Goal: Task Accomplishment & Management: Use online tool/utility

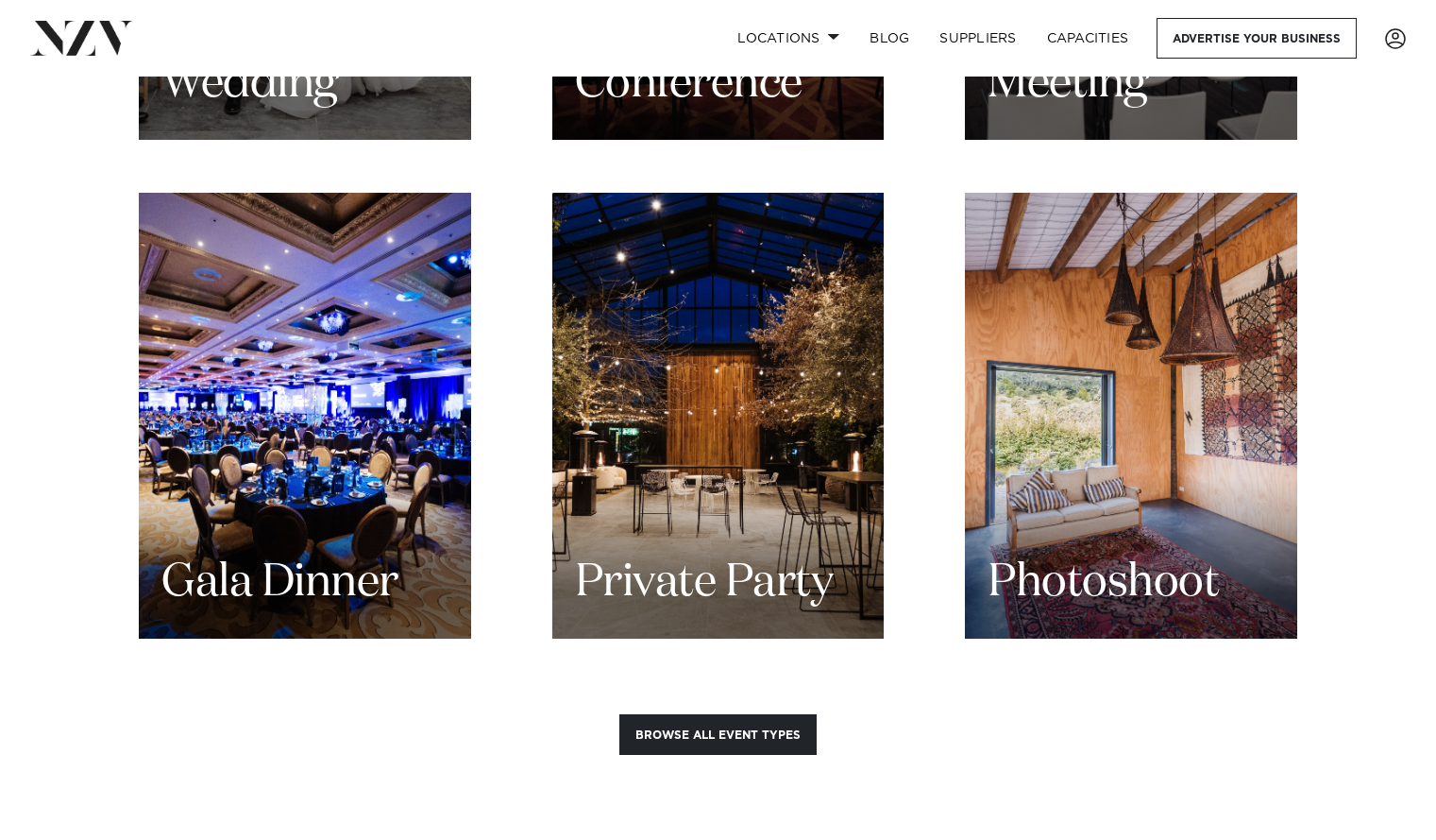
scroll to position [2262, 0]
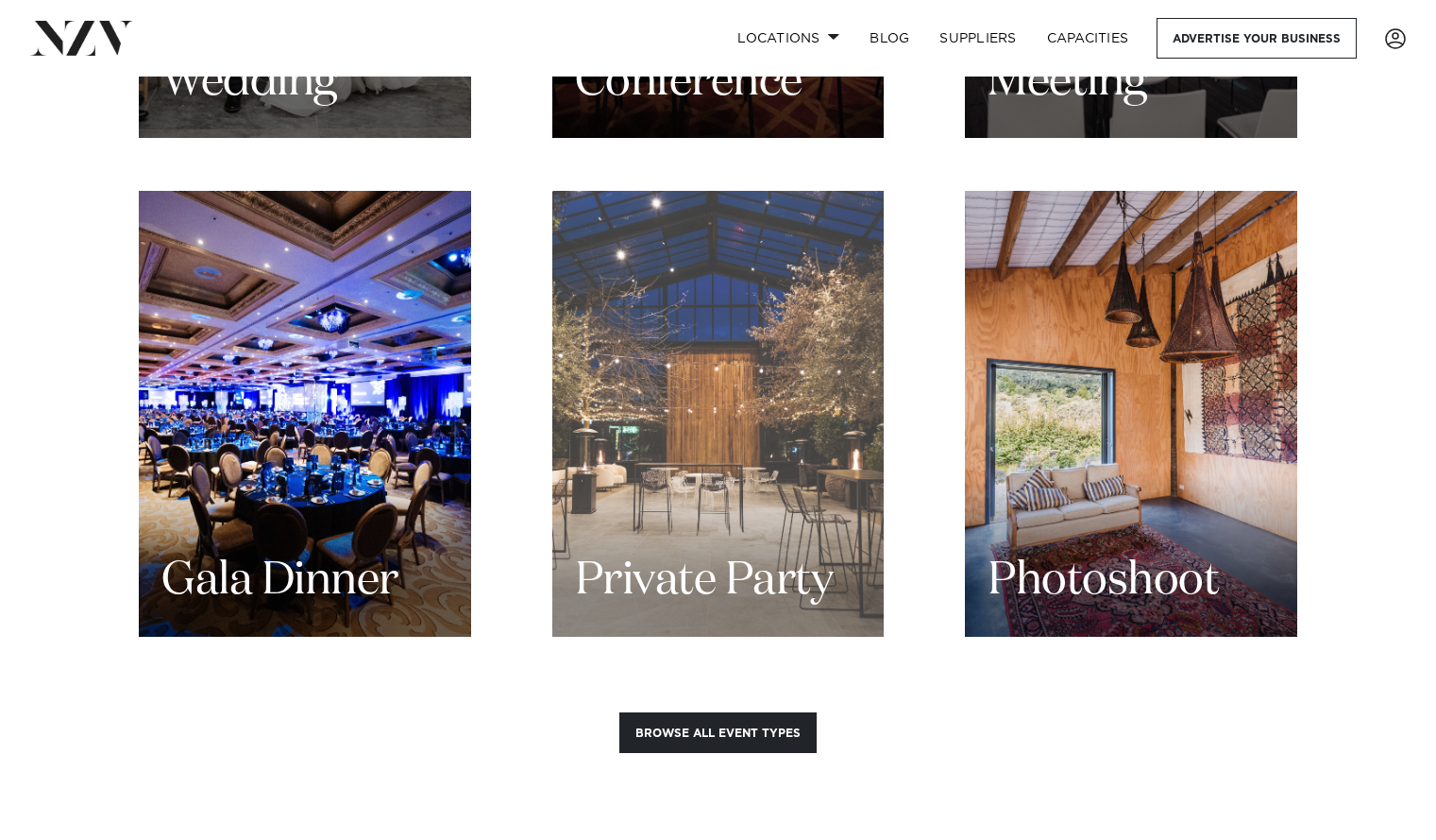
click at [764, 457] on div "Private Party" at bounding box center [718, 414] width 332 height 446
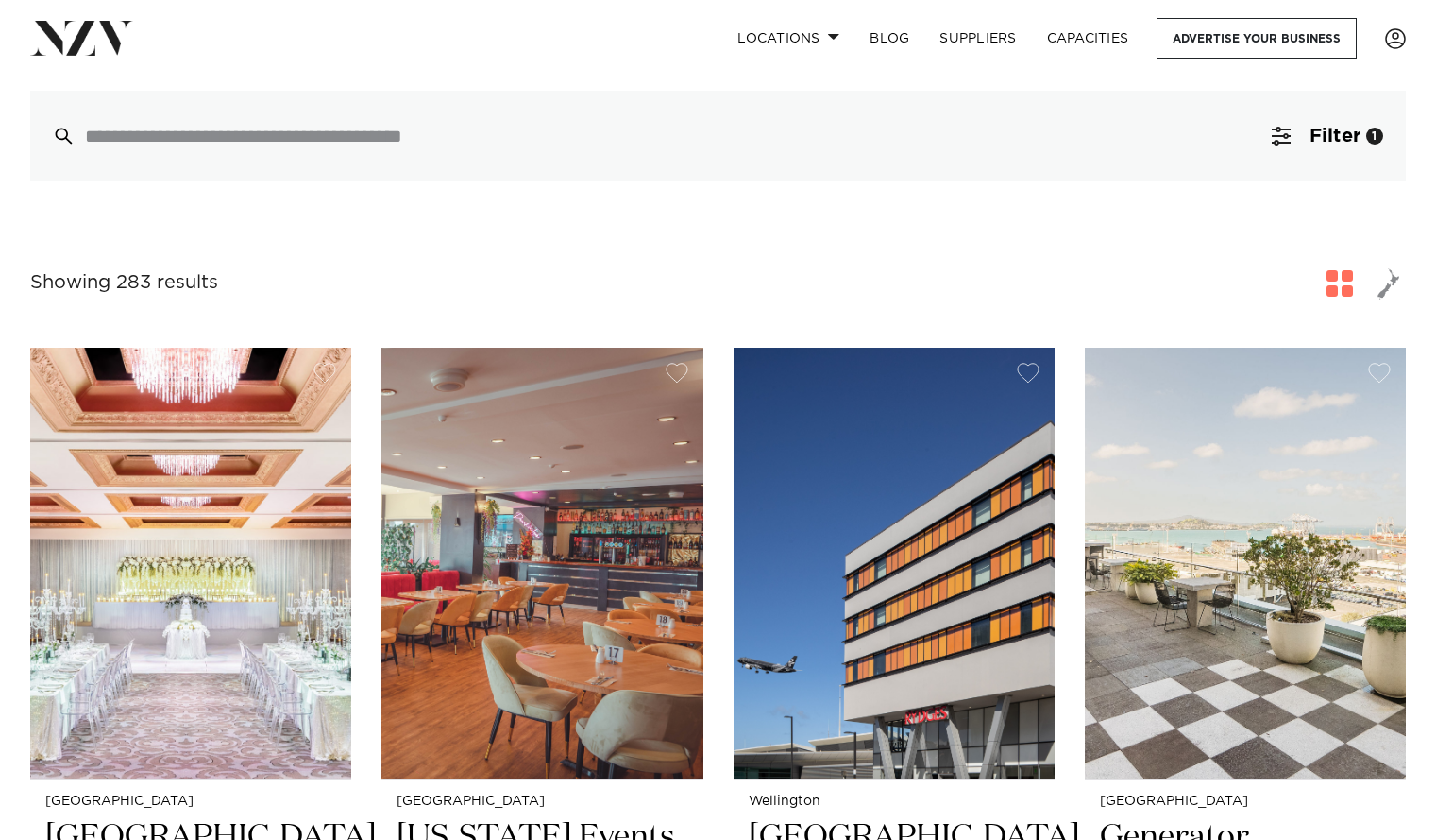
scroll to position [159, 0]
click at [1282, 159] on button "Filter 1" at bounding box center [1327, 136] width 157 height 91
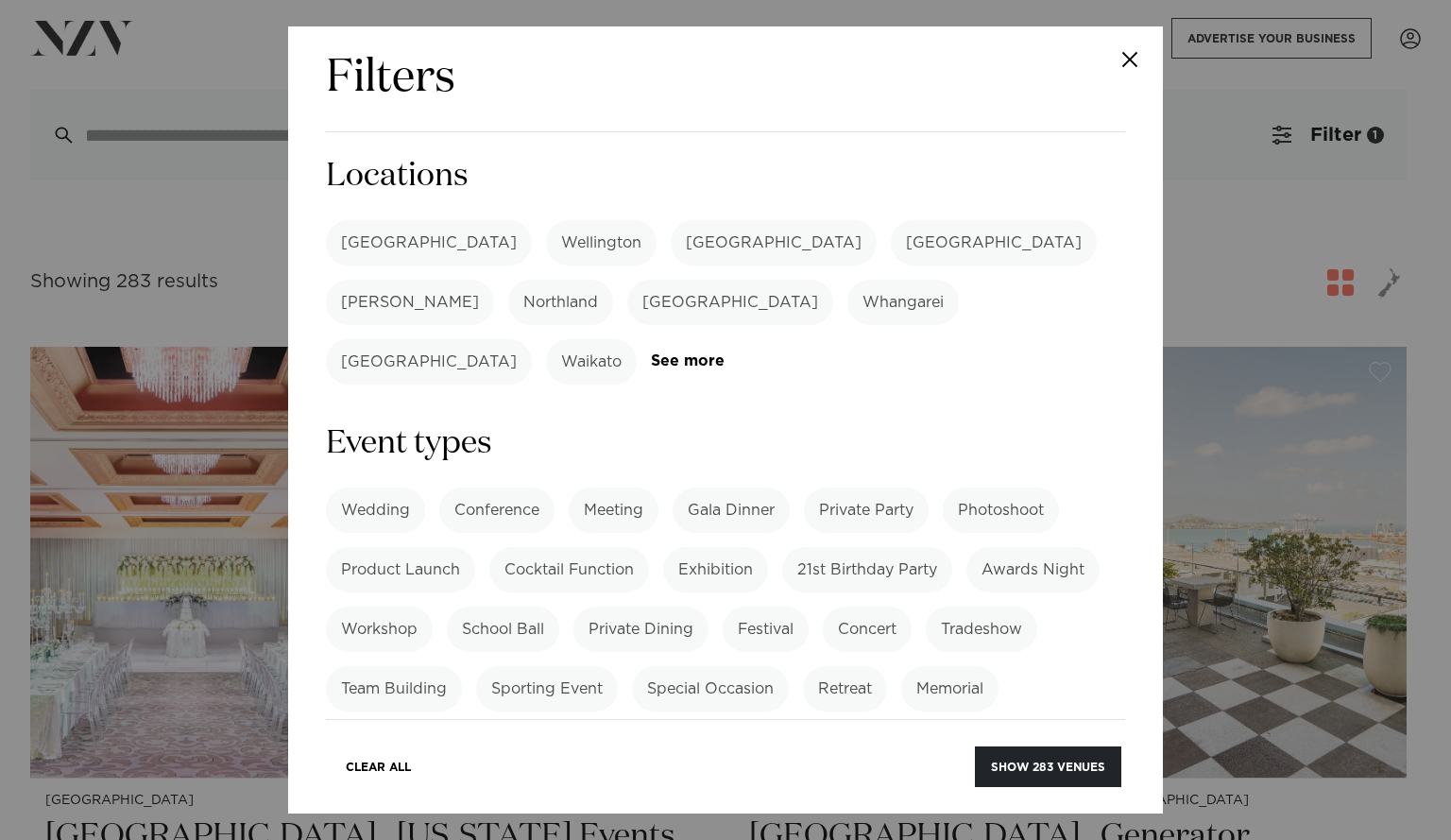
click at [913, 547] on label "21st Birthday Party" at bounding box center [867, 569] width 170 height 46
click at [382, 242] on label "[GEOGRAPHIC_DATA]" at bounding box center [428, 243] width 206 height 46
click at [883, 487] on label "Private Party" at bounding box center [866, 510] width 124 height 46
click at [889, 487] on label "Private Party" at bounding box center [866, 510] width 124 height 46
click at [1026, 766] on button "Show 38 venues" at bounding box center [1051, 766] width 140 height 41
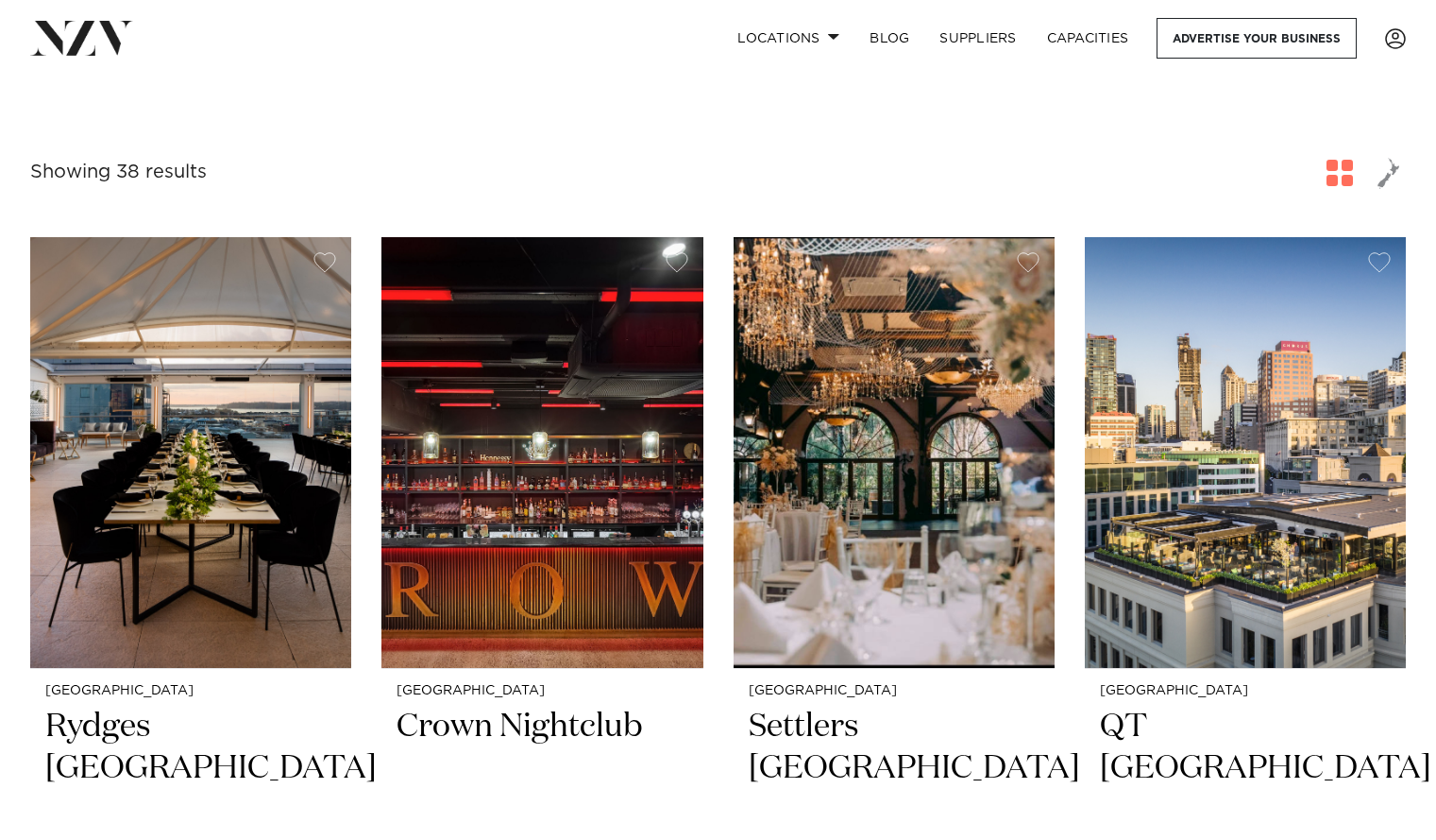
scroll to position [263, 0]
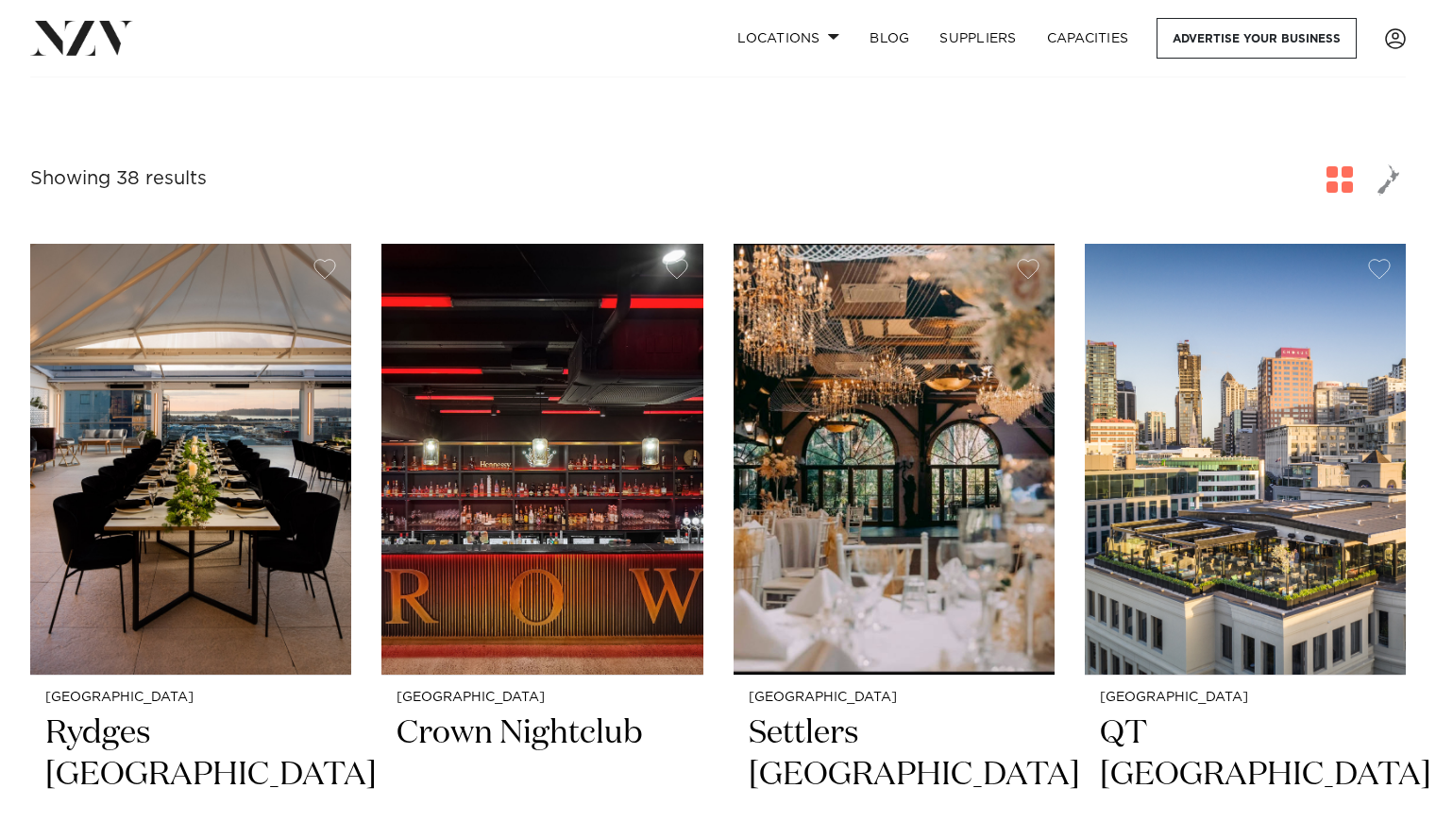
click at [1386, 179] on span "button" at bounding box center [1389, 179] width 23 height 32
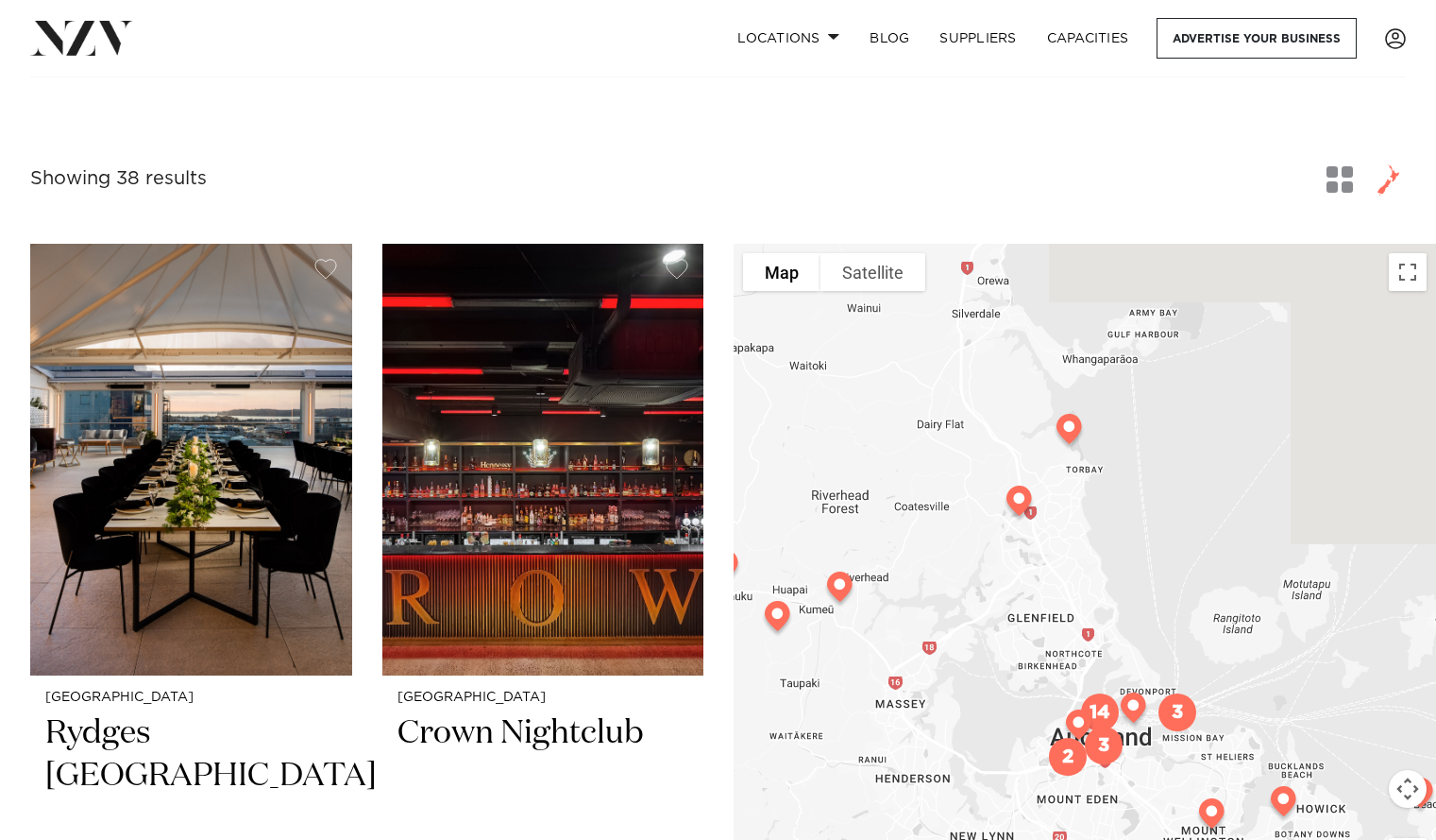
click at [1016, 500] on img at bounding box center [1019, 505] width 48 height 53
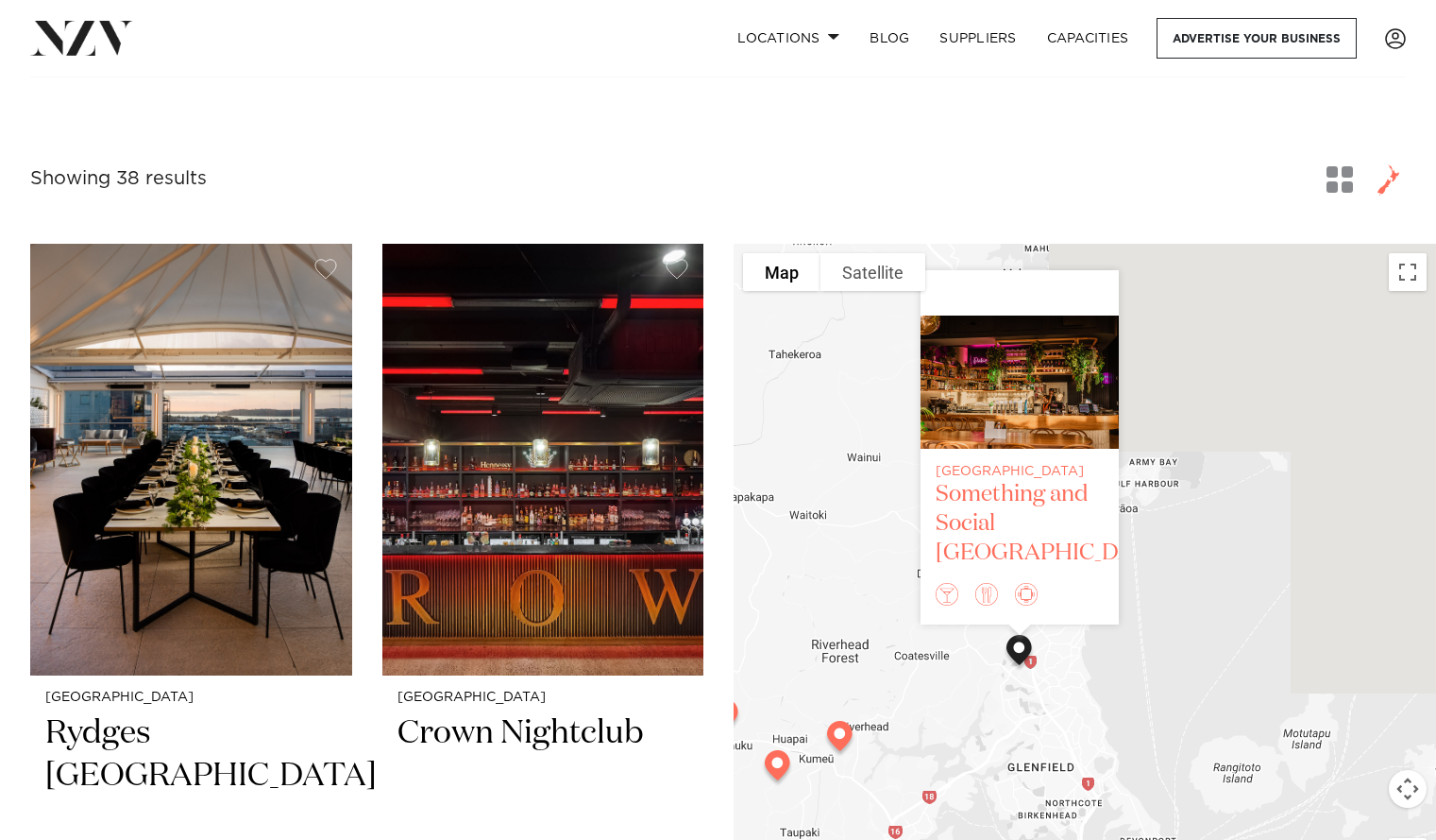
click at [949, 598] on img at bounding box center [947, 594] width 23 height 23
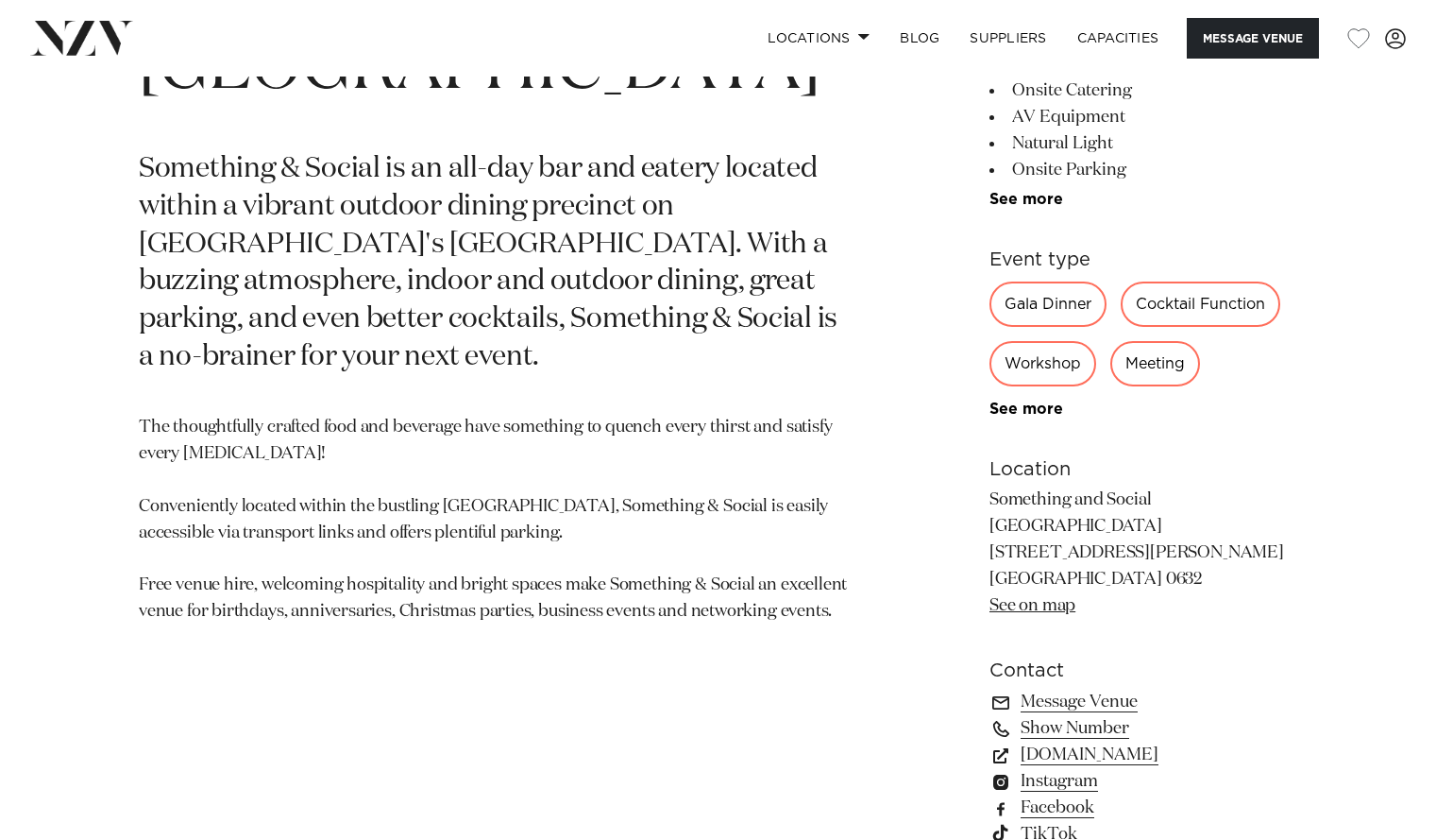
scroll to position [913, 0]
click at [1119, 740] on link "www.somethingandsocial.co.nz" at bounding box center [1144, 754] width 308 height 27
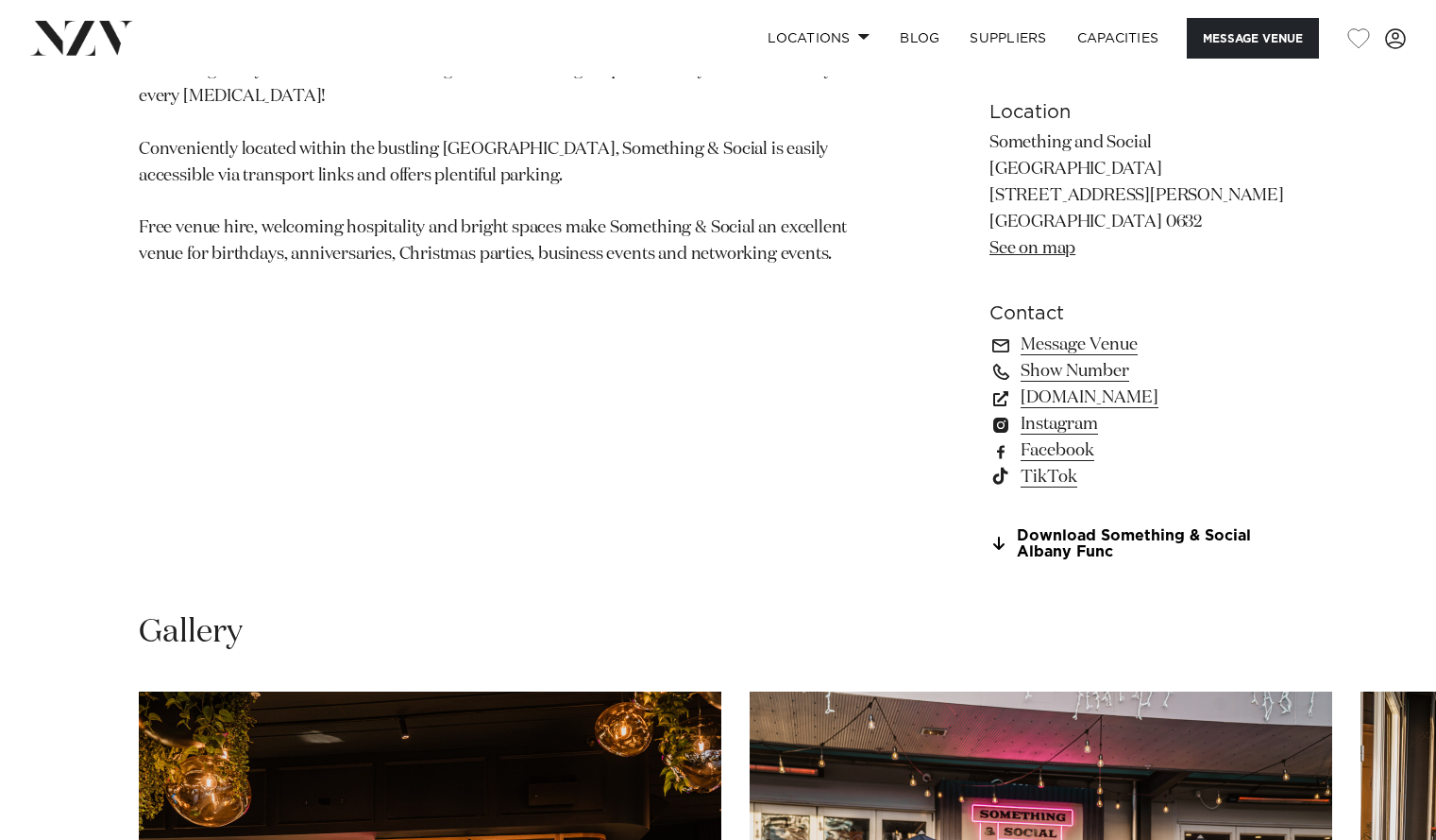
scroll to position [1271, 0]
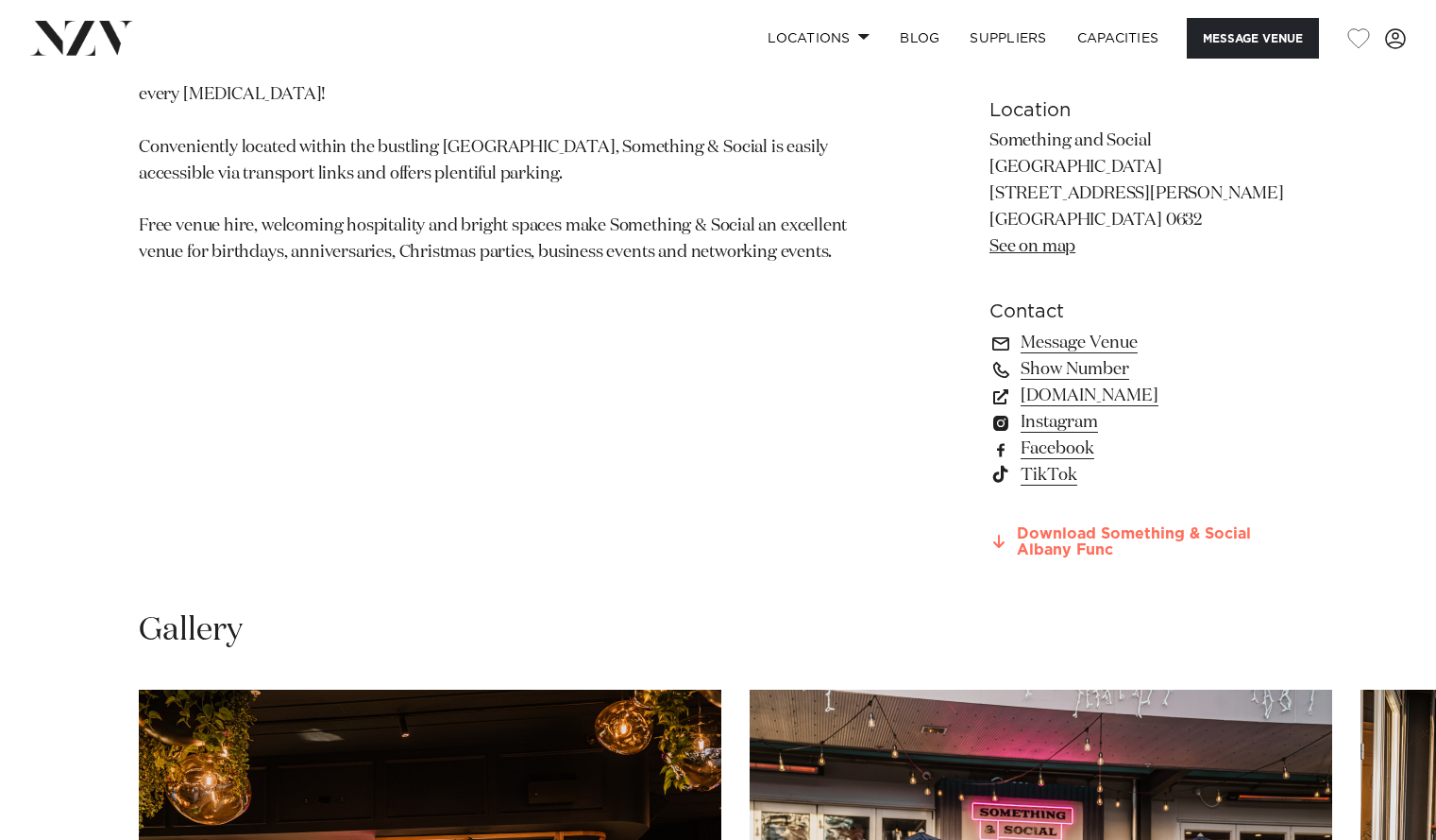
click at [1095, 526] on link "Download Something & Social Albany Func" at bounding box center [1144, 542] width 308 height 32
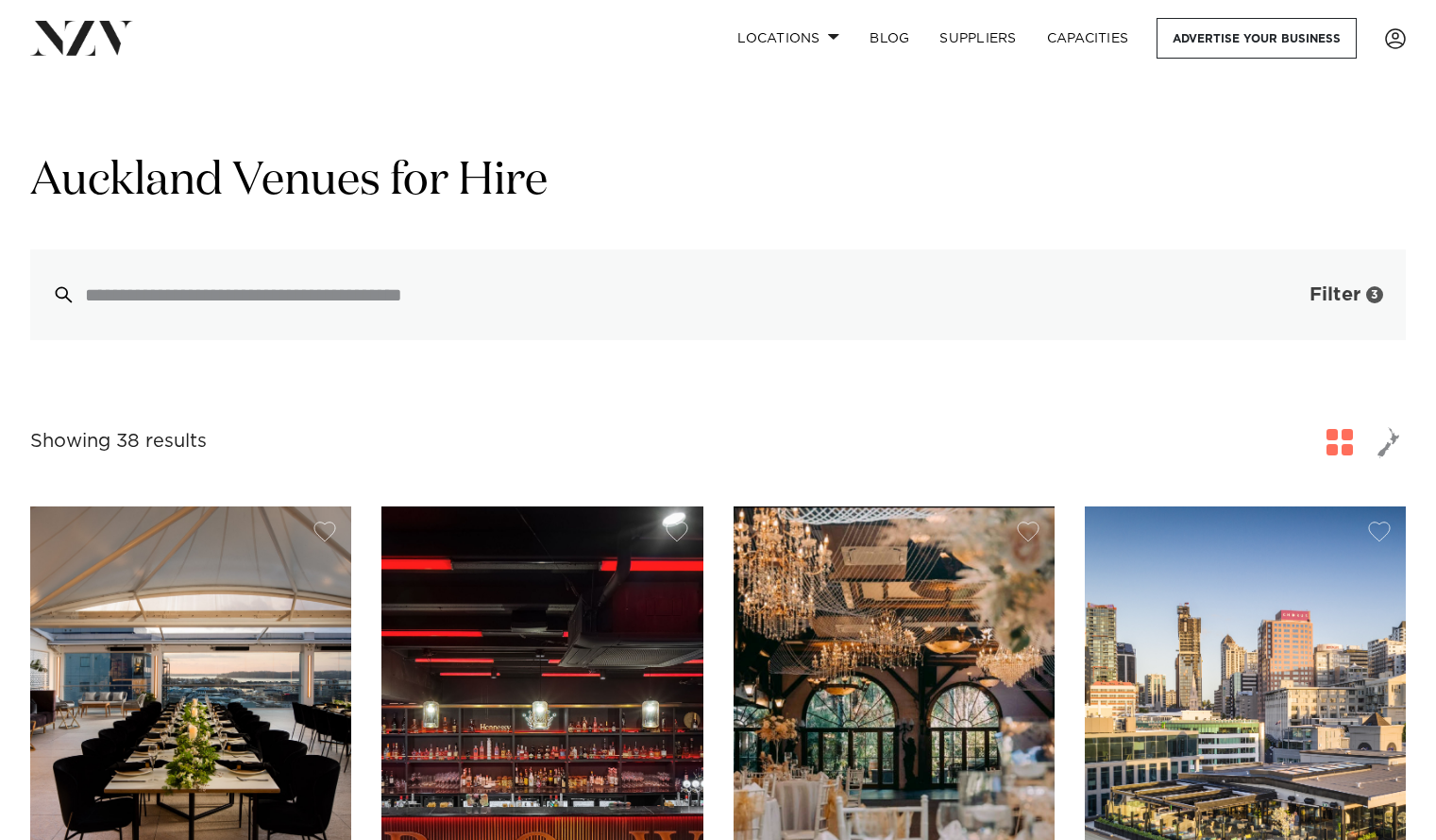
click at [1347, 303] on span "Filter" at bounding box center [1335, 295] width 51 height 19
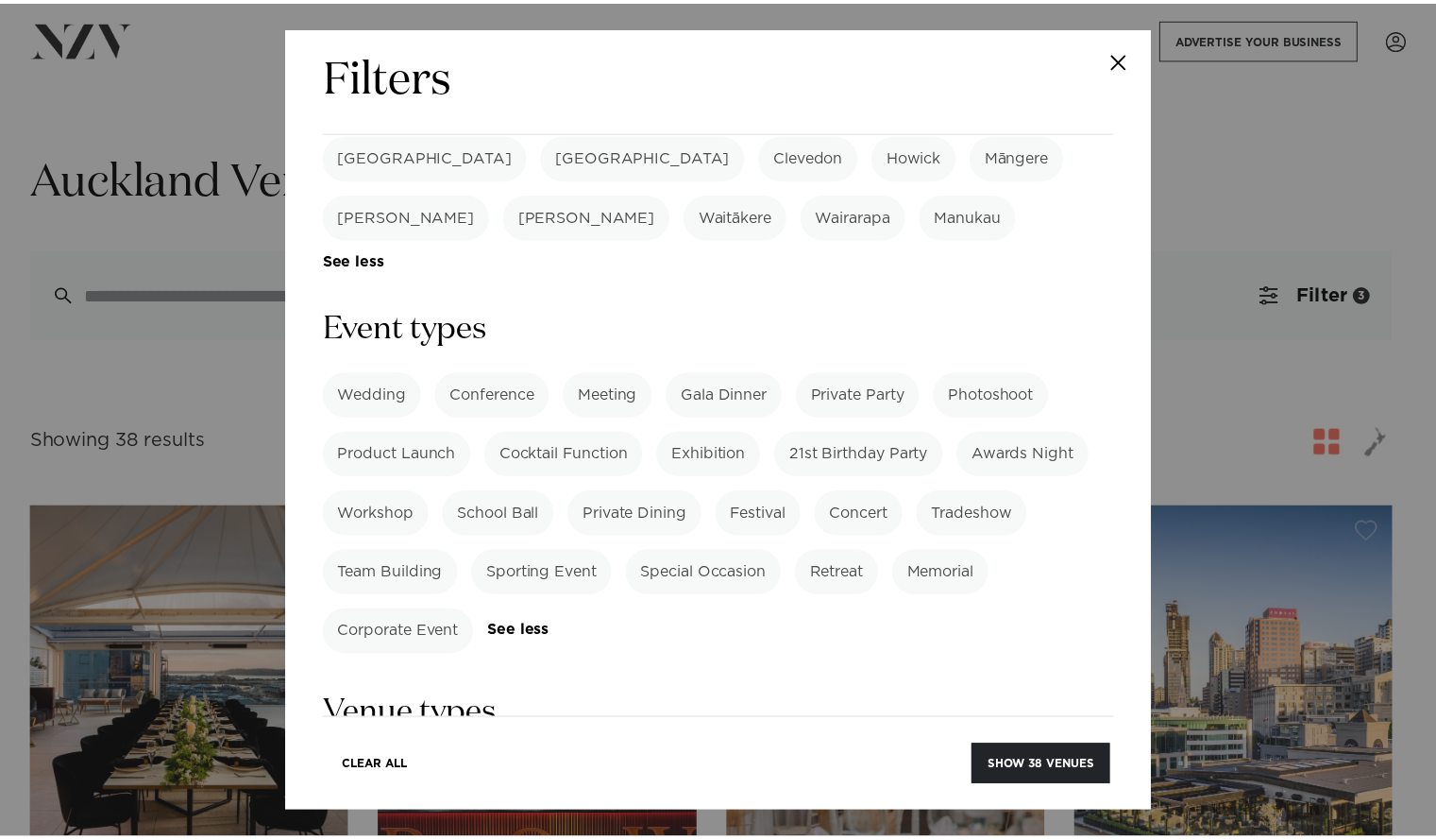
scroll to position [740, 0]
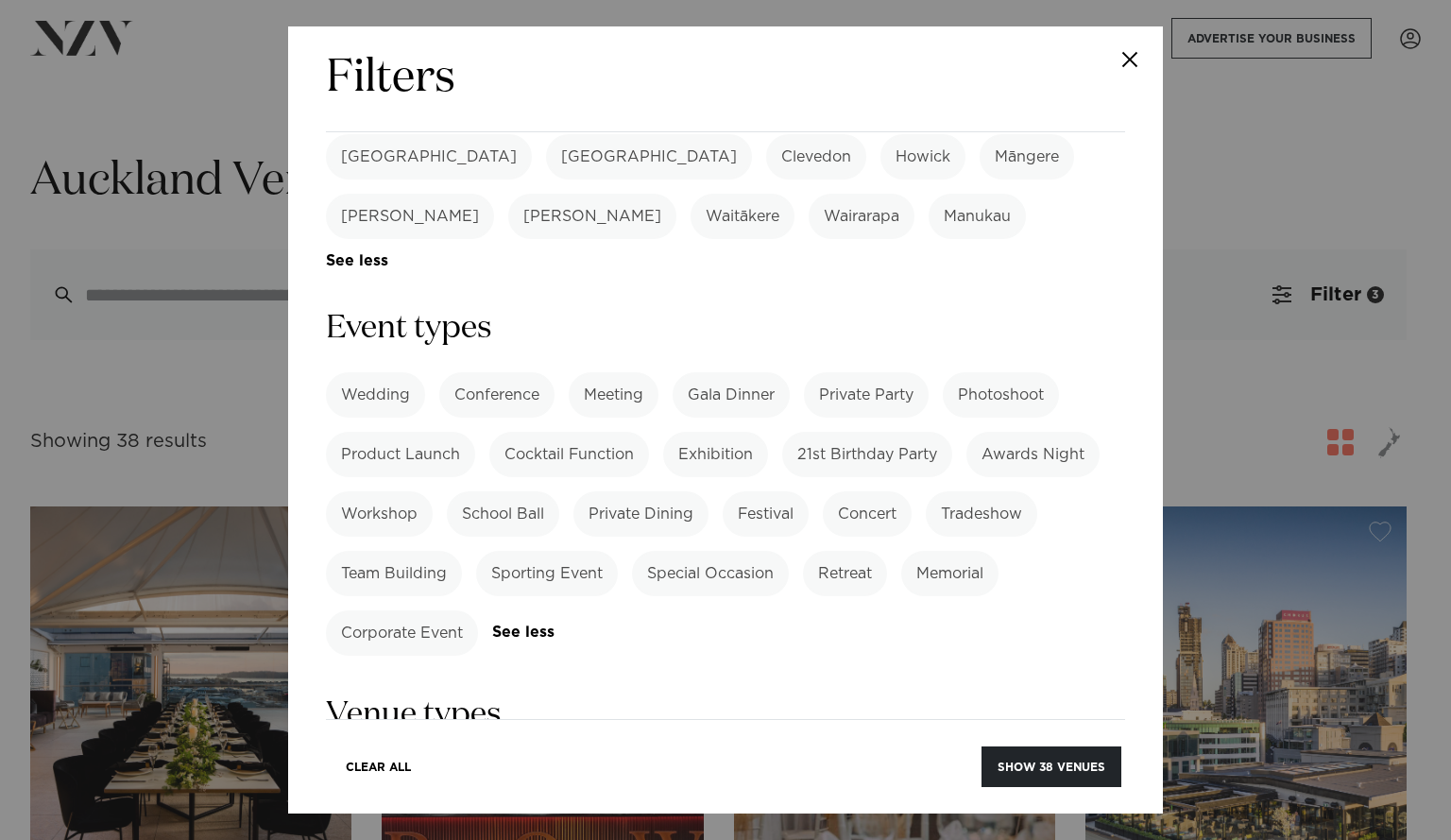
click at [1140, 52] on button "Close" at bounding box center [1130, 60] width 66 height 66
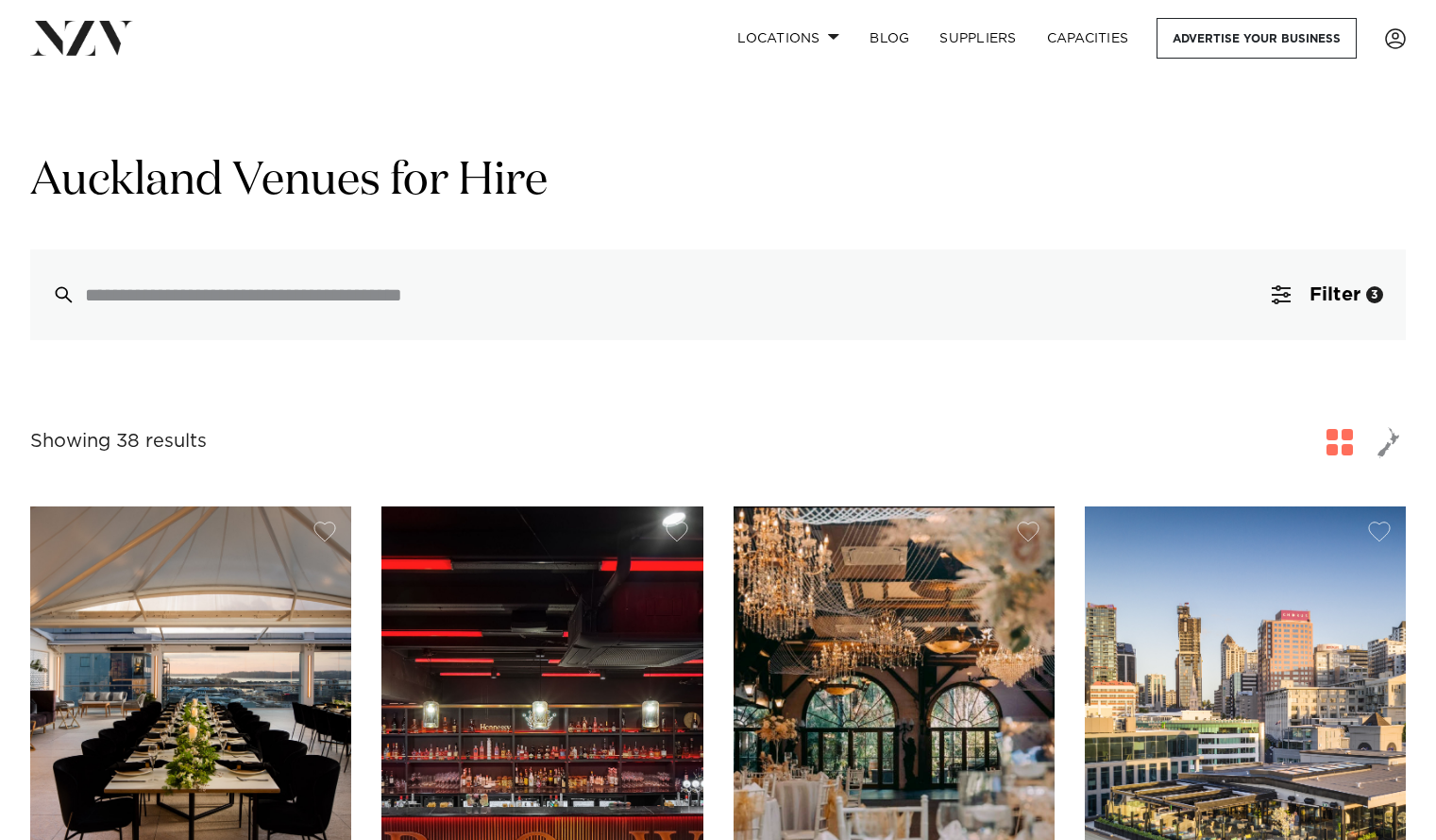
click at [1371, 430] on div at bounding box center [1365, 442] width 84 height 34
click at [1393, 454] on span "button" at bounding box center [1389, 442] width 23 height 32
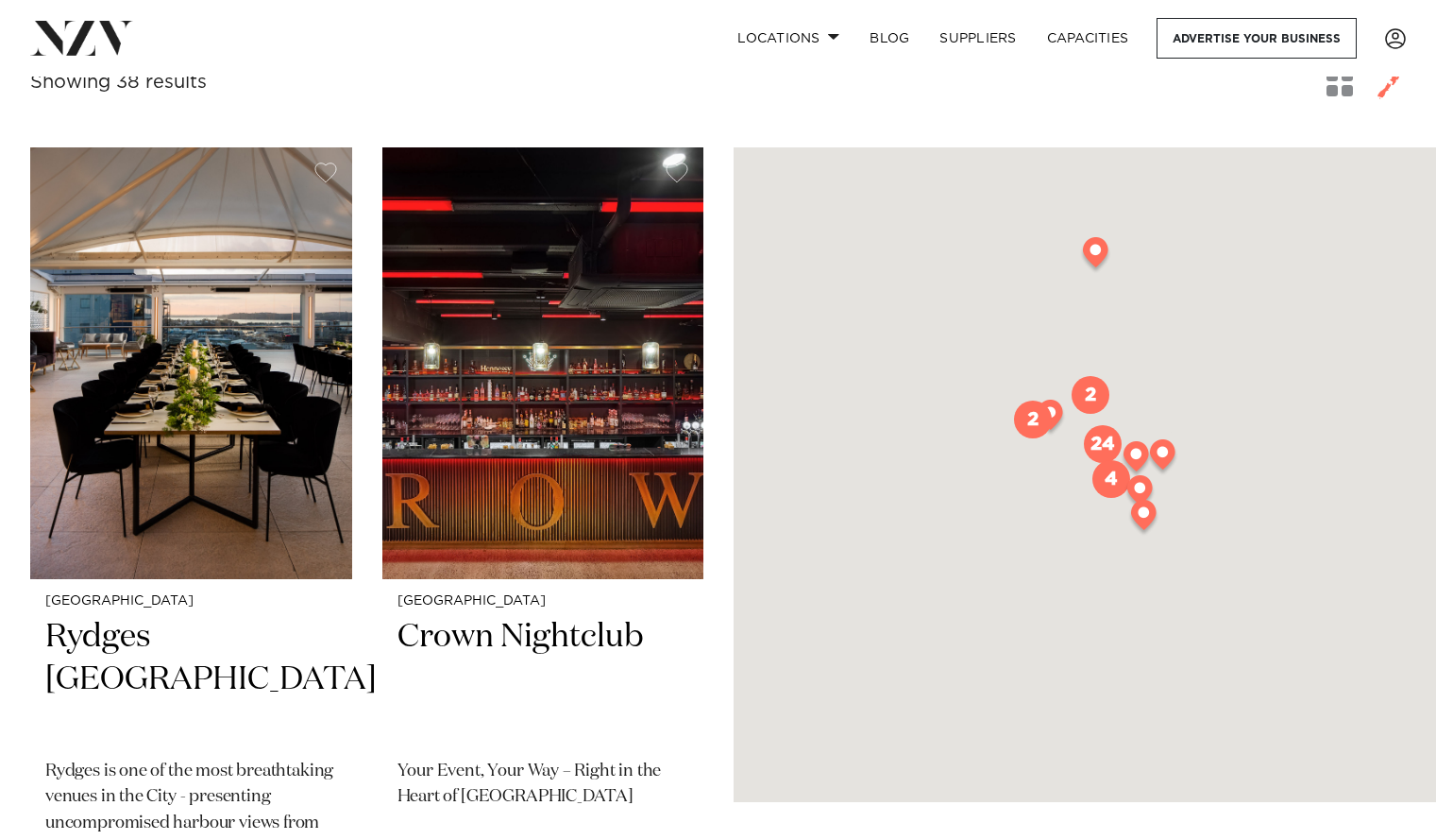
scroll to position [360, 0]
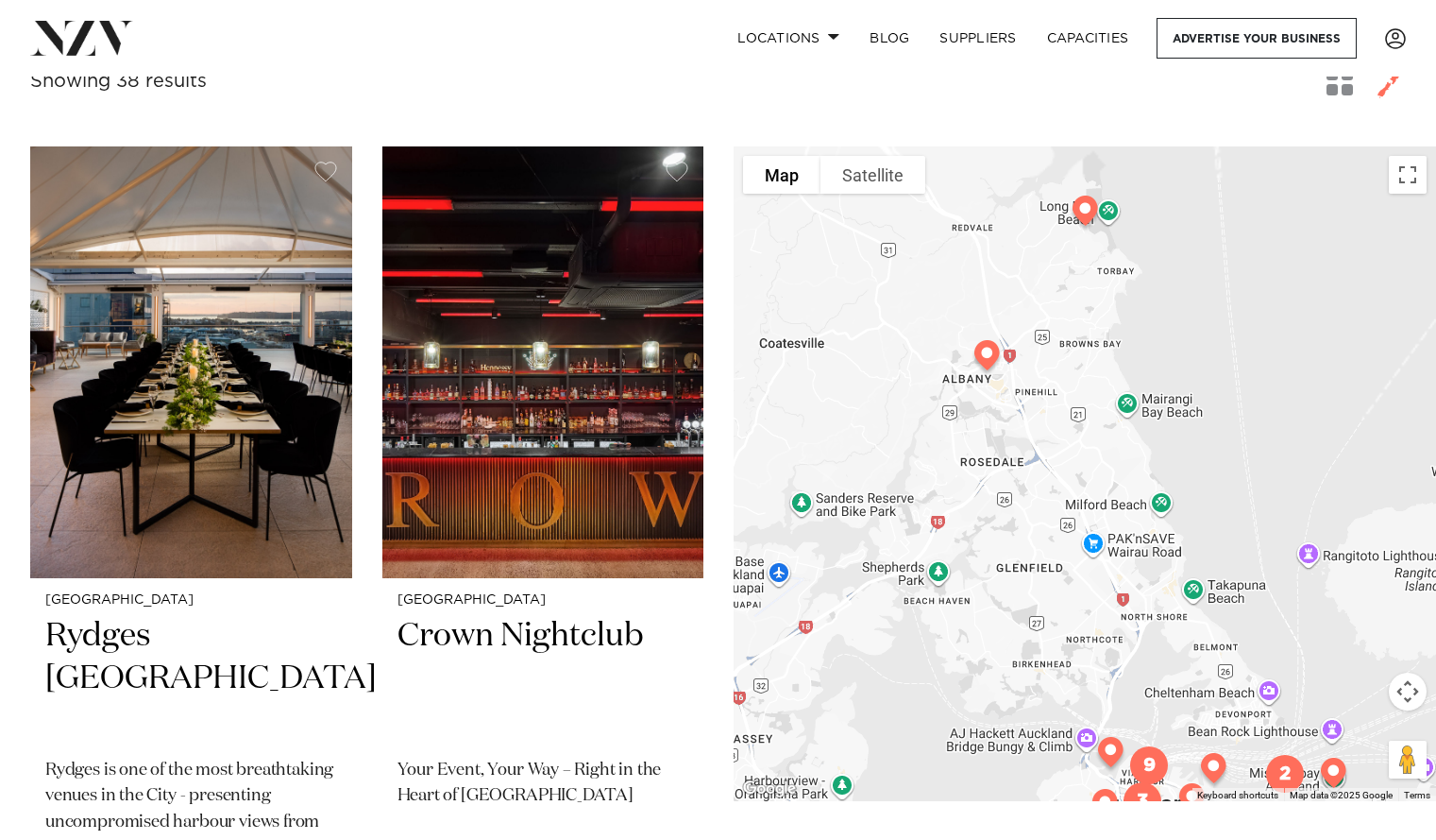
drag, startPoint x: 1067, startPoint y: 246, endPoint x: 1074, endPoint y: 418, distance: 172.1
click at [1074, 418] on div at bounding box center [1085, 474] width 702 height 655
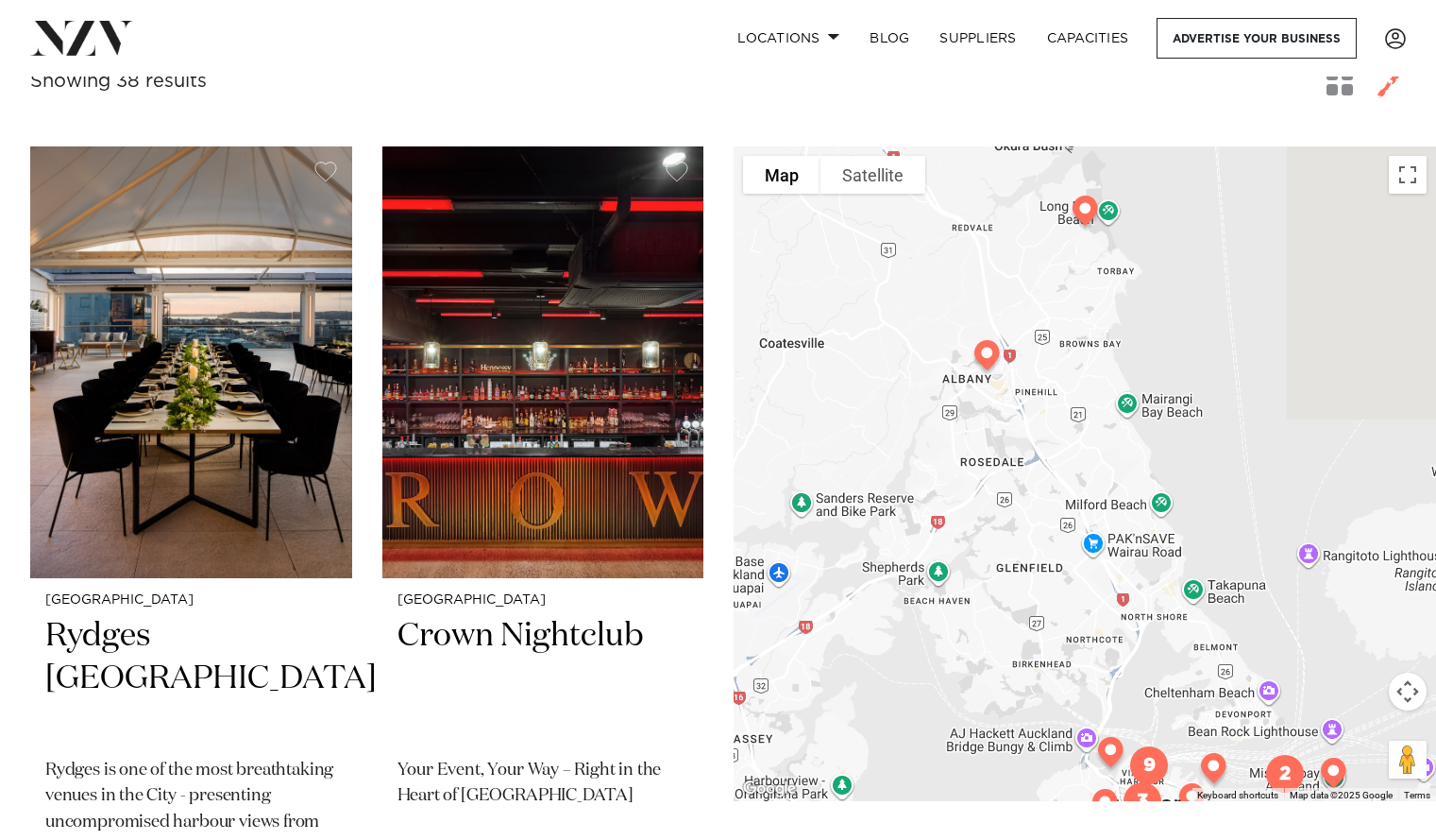
click at [1085, 216] on img at bounding box center [1085, 215] width 48 height 53
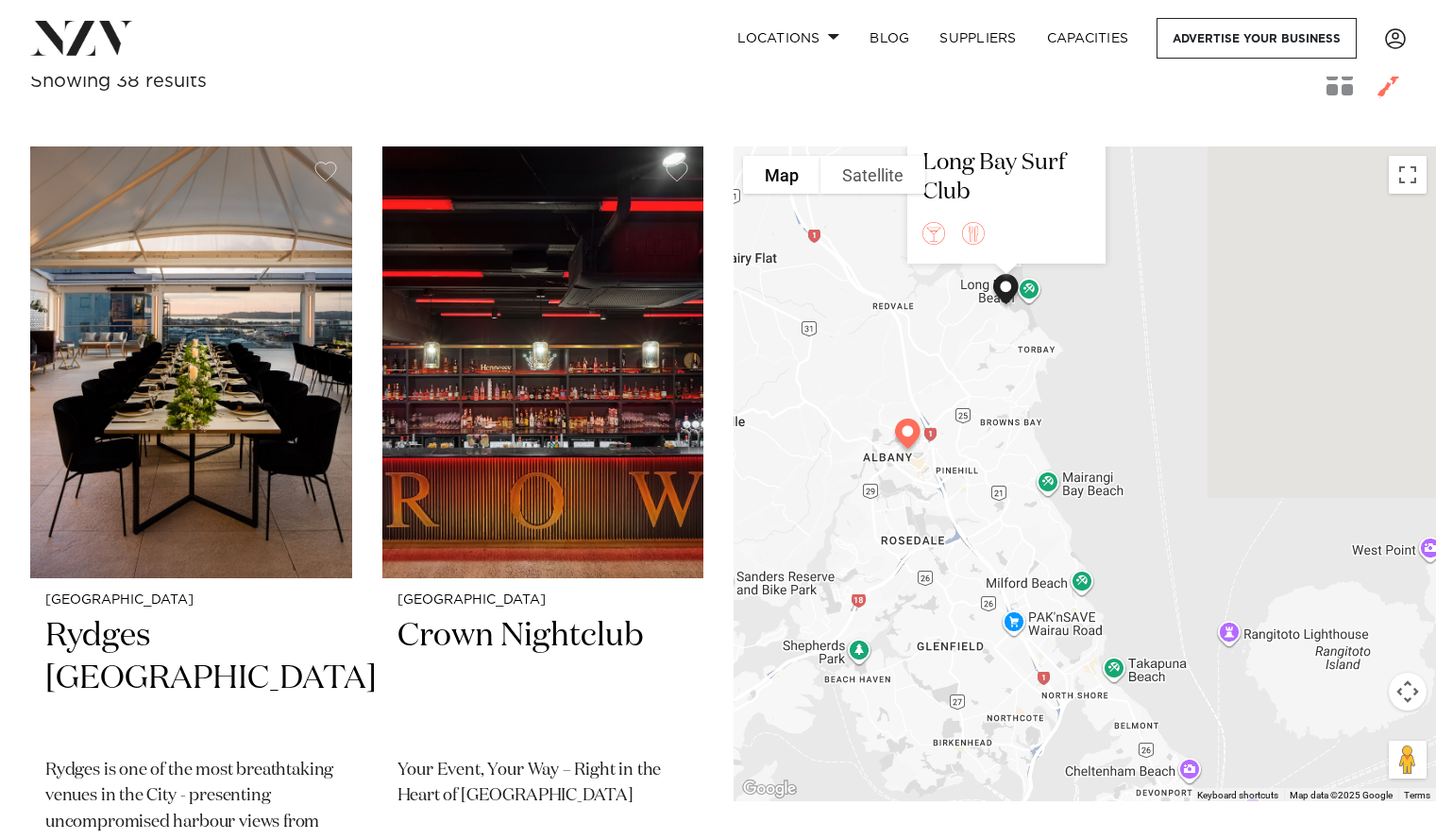
drag, startPoint x: 1142, startPoint y: 651, endPoint x: 1059, endPoint y: 356, distance: 306.5
click at [1059, 356] on div "[GEOGRAPHIC_DATA] Long Bay Surf Club" at bounding box center [1085, 474] width 702 height 655
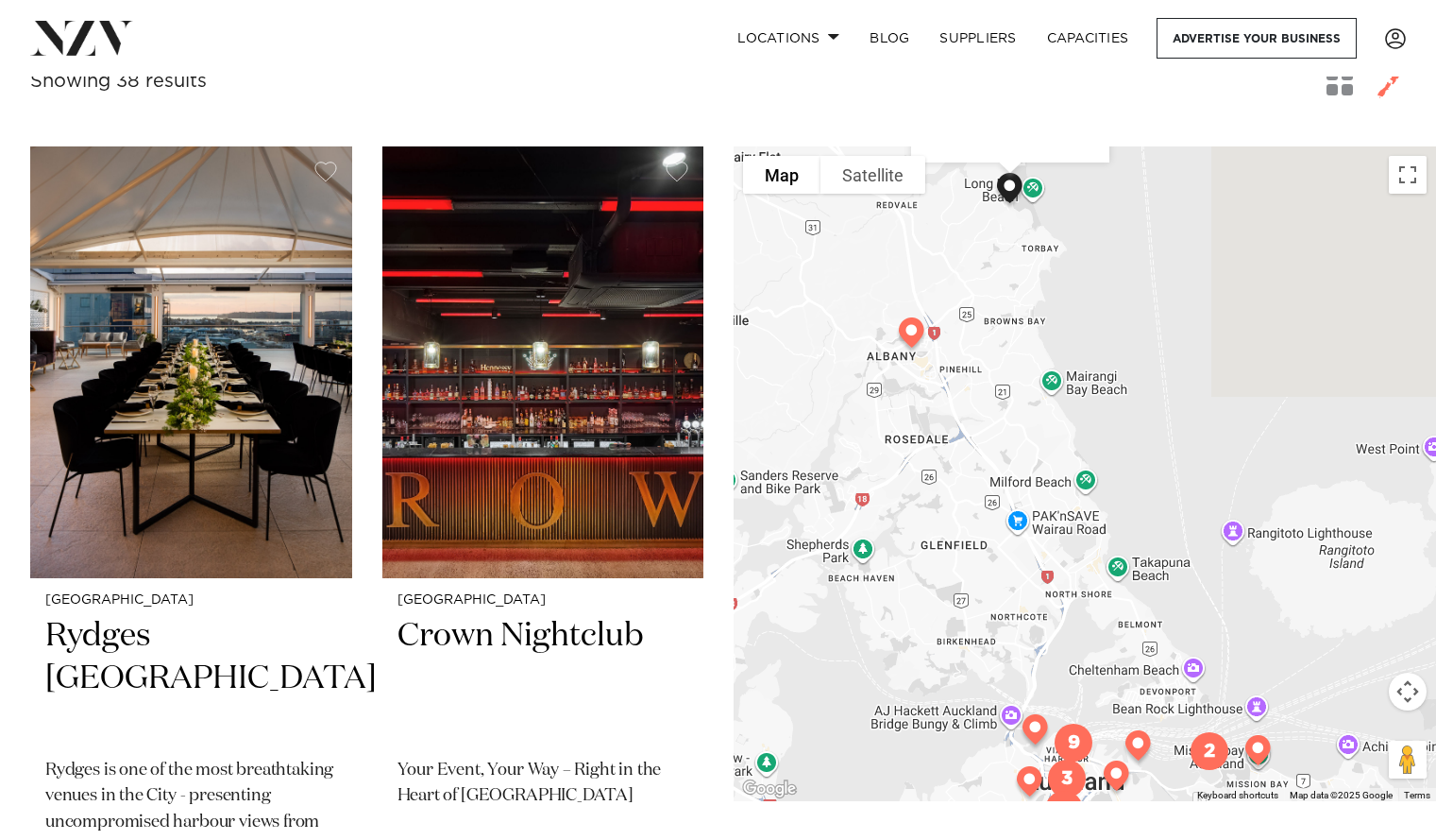
drag, startPoint x: 1018, startPoint y: 558, endPoint x: 1044, endPoint y: 354, distance: 205.7
click at [1044, 354] on div "[GEOGRAPHIC_DATA] Long Bay Surf Club" at bounding box center [1085, 474] width 702 height 655
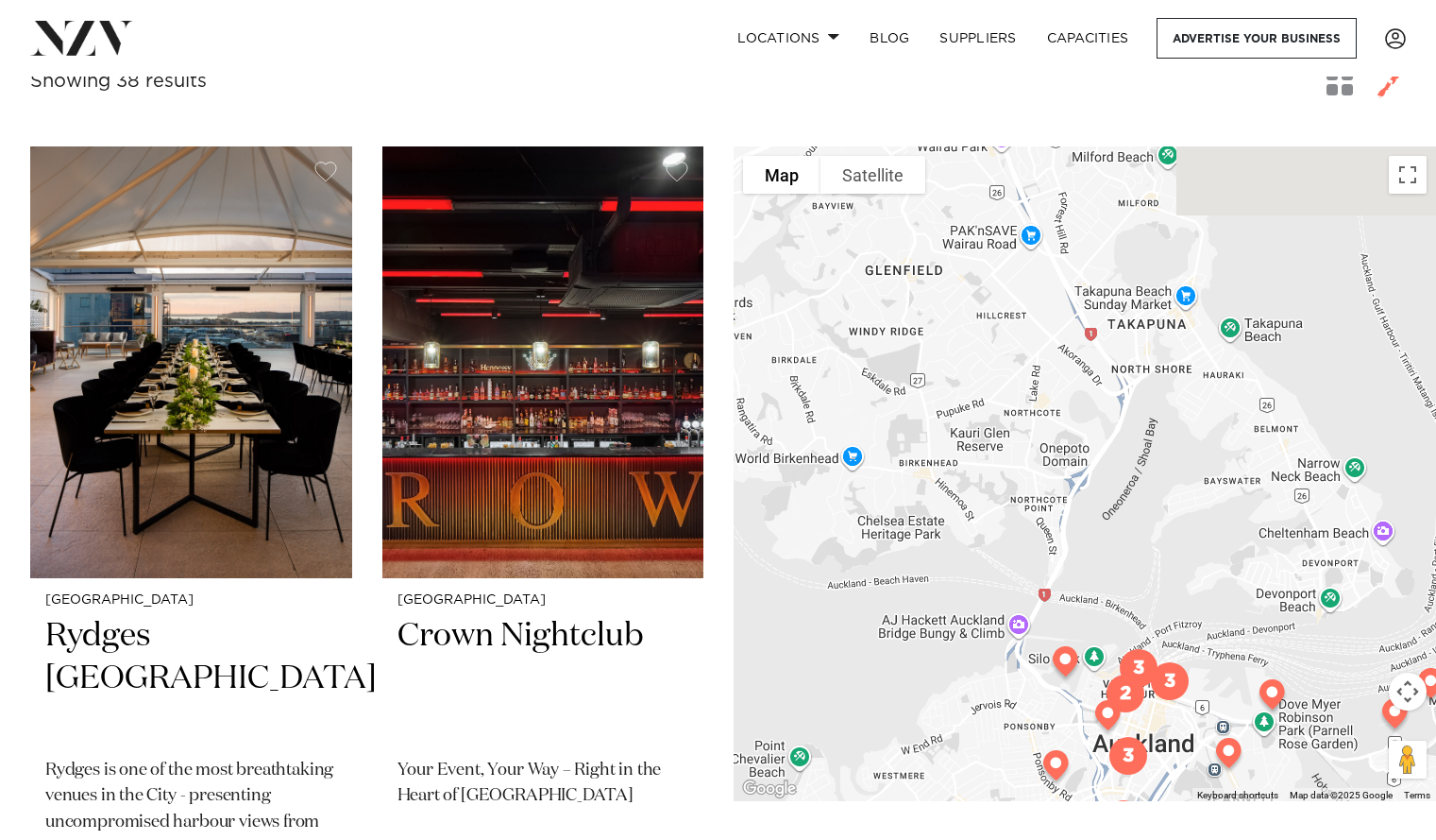
click at [1068, 665] on img at bounding box center [1066, 665] width 48 height 53
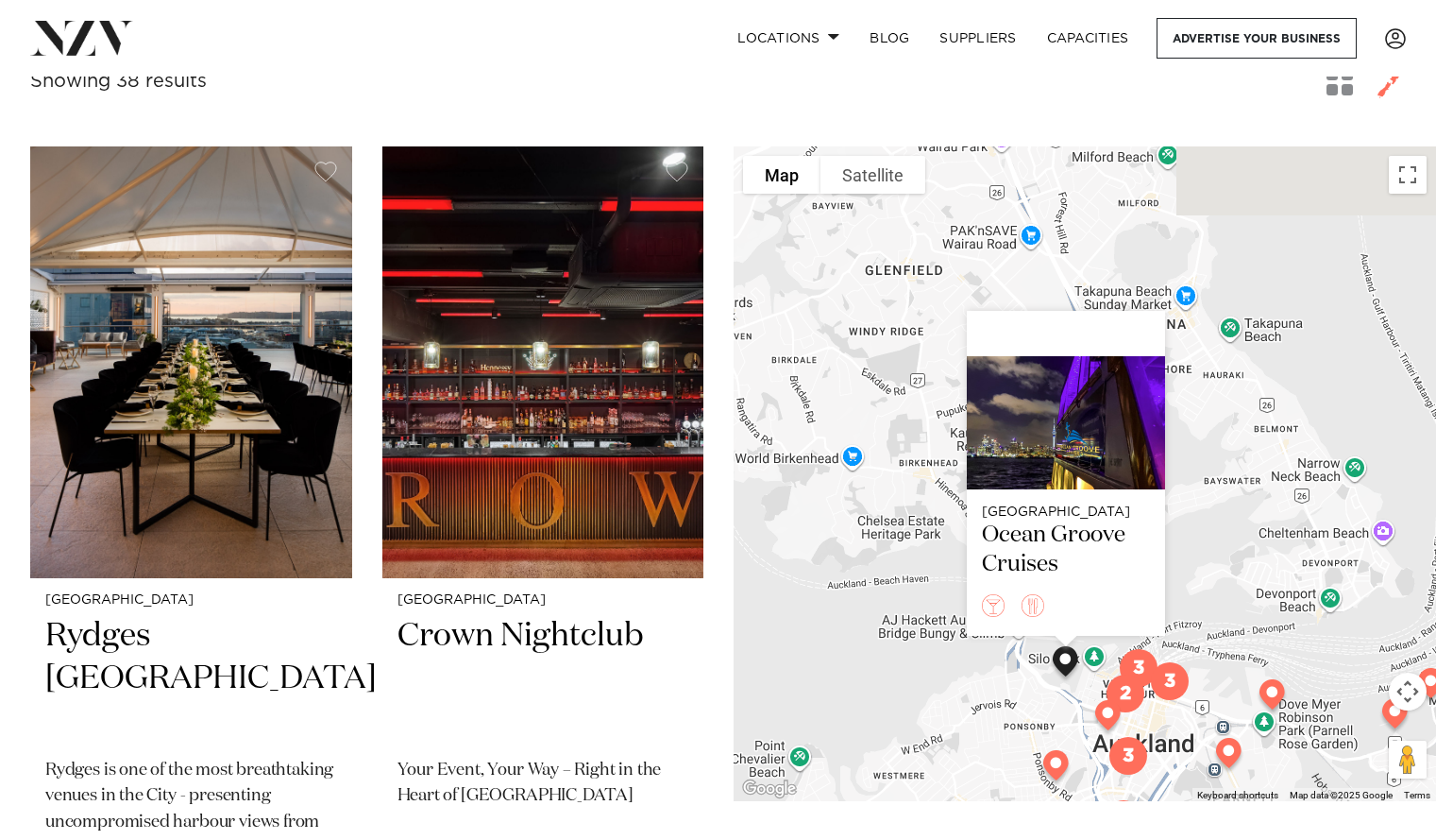
click at [1239, 409] on div "Auckland Ocean Groove Cruises" at bounding box center [1085, 474] width 702 height 655
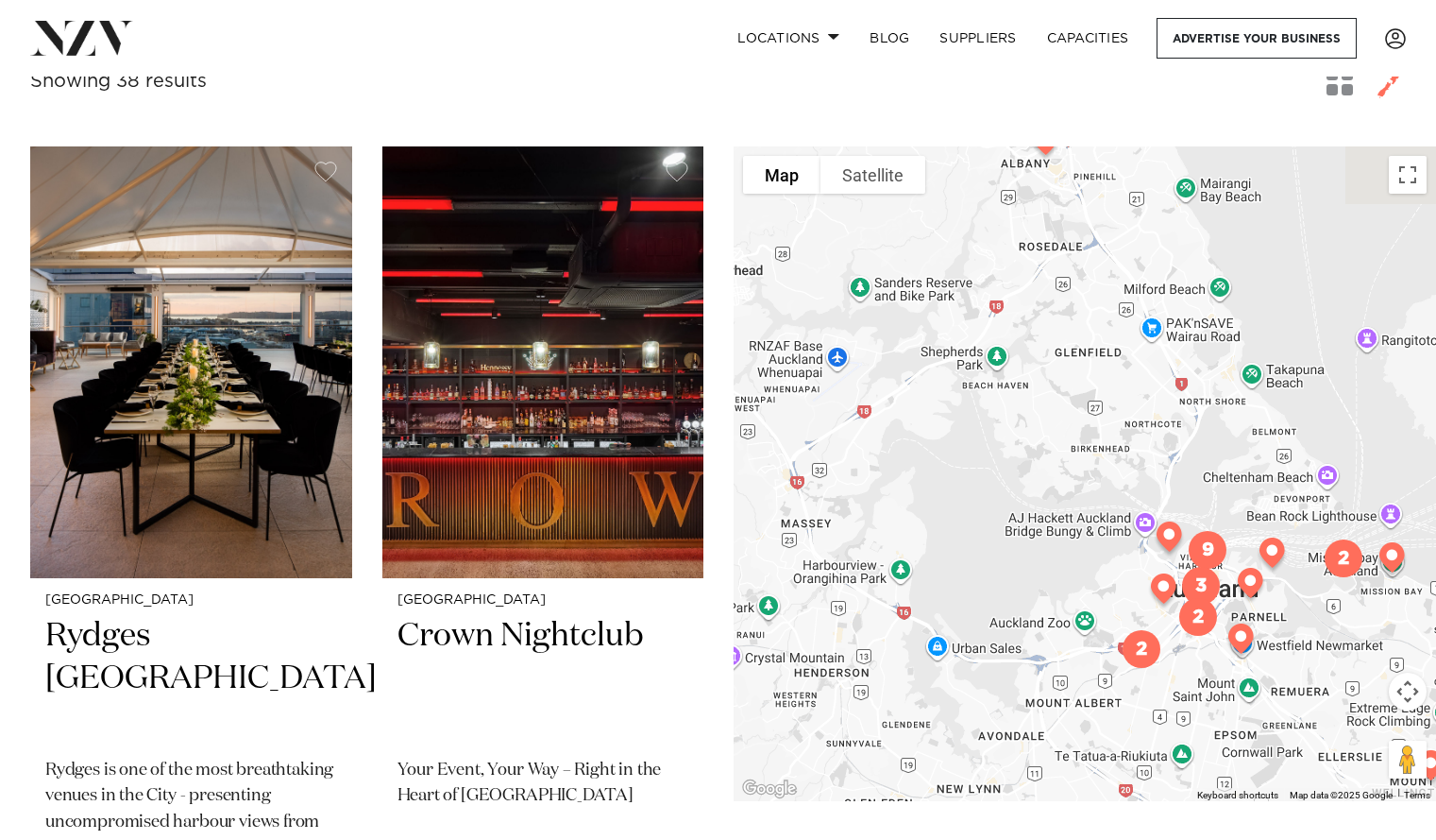
drag, startPoint x: 1145, startPoint y: 434, endPoint x: 1227, endPoint y: 502, distance: 106.5
click at [1227, 502] on div at bounding box center [1085, 474] width 702 height 655
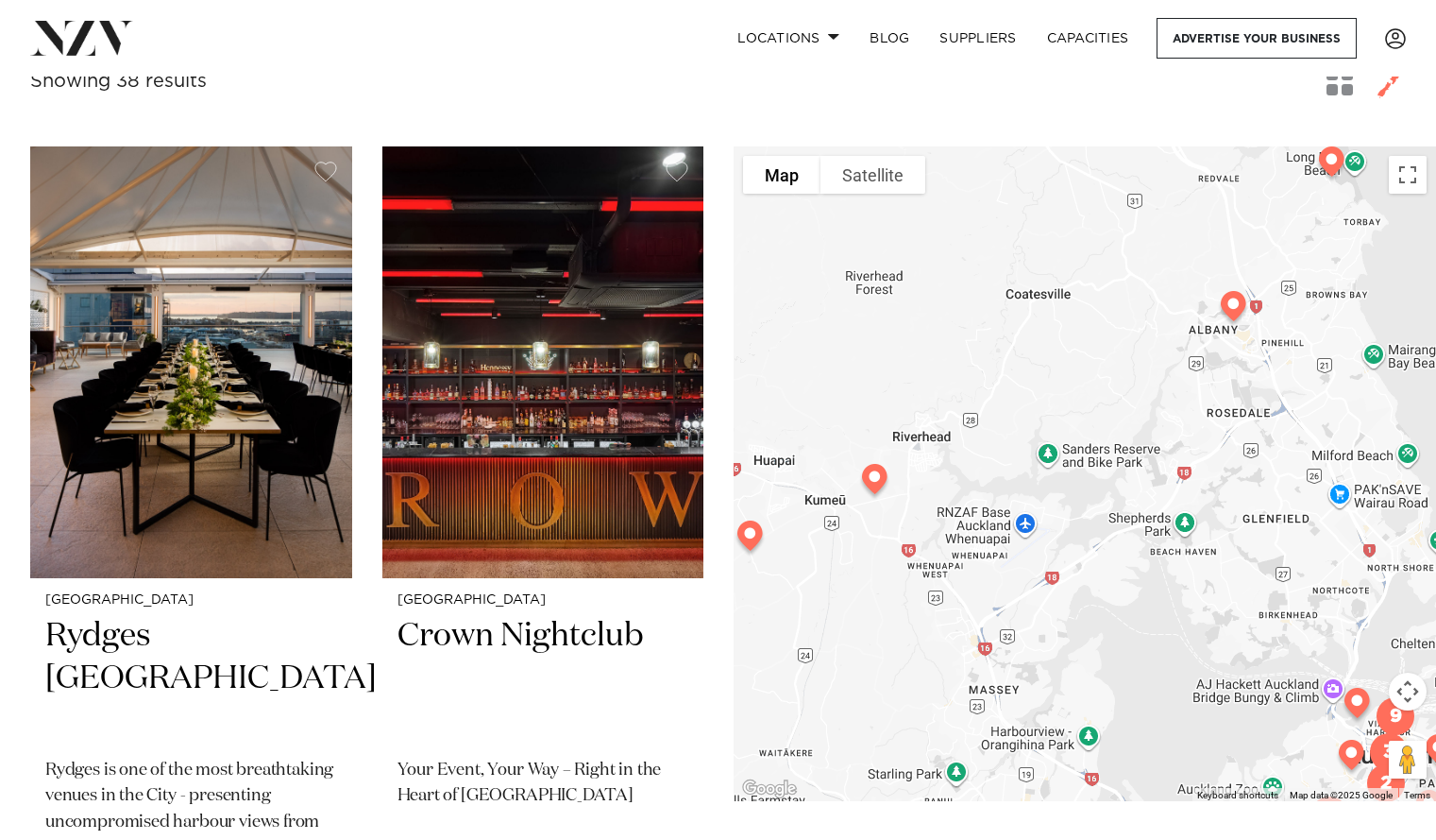
click at [863, 487] on img at bounding box center [875, 483] width 48 height 53
